Goal: Find specific page/section: Find specific page/section

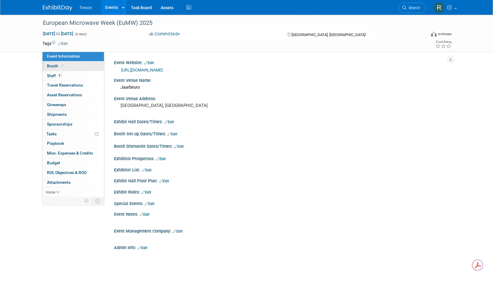
click at [54, 67] on span "Booth" at bounding box center [56, 66] width 18 height 5
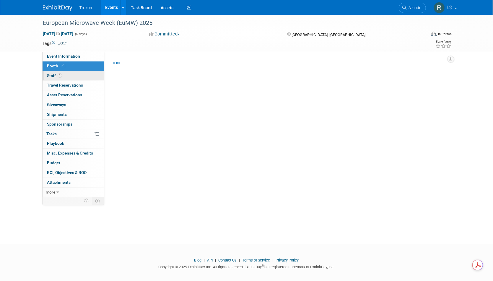
click at [54, 74] on span "Staff 4" at bounding box center [54, 75] width 15 height 5
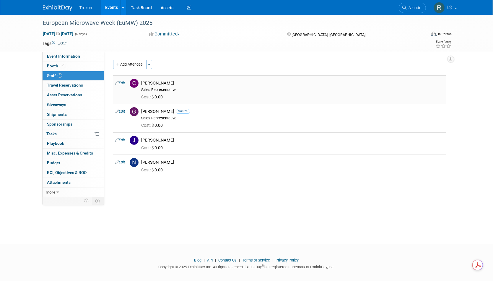
drag, startPoint x: 158, startPoint y: 157, endPoint x: 142, endPoint y: 84, distance: 74.2
click at [142, 84] on tbody "Edit [PERSON_NAME] Sales Representative Cost: $ 0.00 0.00" at bounding box center [279, 126] width 333 height 102
copy tbody "[PERSON_NAME] Sales Representative Cost: $ 0.00 Edit [PERSON_NAME] Onsite Sales…"
click at [125, 42] on td at bounding box center [225, 44] width 315 height 6
click at [64, 69] on link "Booth" at bounding box center [73, 65] width 61 height 9
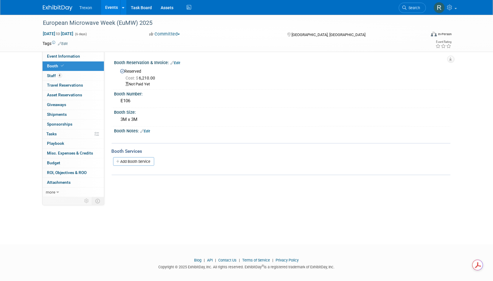
click at [177, 62] on link "Edit" at bounding box center [176, 63] width 10 height 4
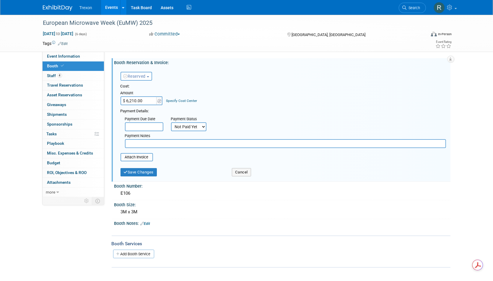
click at [66, 61] on link "Booth" at bounding box center [73, 65] width 61 height 9
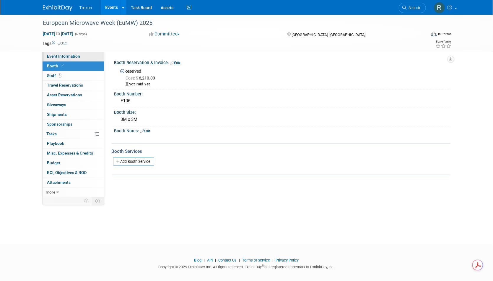
click at [67, 60] on link "Event Information" at bounding box center [73, 56] width 61 height 9
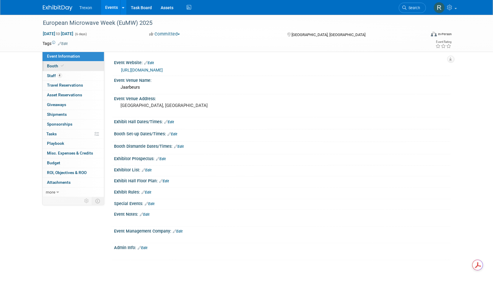
click at [66, 69] on link "Booth" at bounding box center [73, 65] width 61 height 9
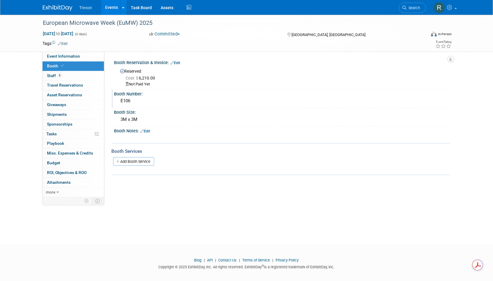
drag, startPoint x: 147, startPoint y: 100, endPoint x: 117, endPoint y: 104, distance: 30.4
click at [117, 104] on div "E106" at bounding box center [282, 101] width 336 height 10
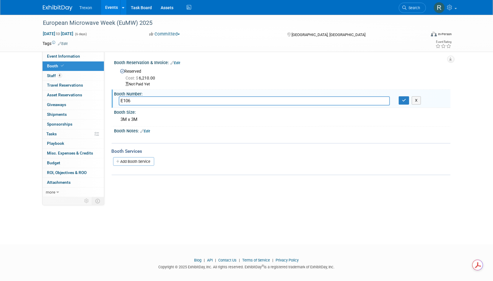
drag, startPoint x: 119, startPoint y: 102, endPoint x: 106, endPoint y: 101, distance: 12.7
click at [106, 101] on div "Event Website: Edit [URL][DOMAIN_NAME] Event Venue Name: [GEOGRAPHIC_DATA] Edit" at bounding box center [277, 124] width 347 height 144
